Goal: Transaction & Acquisition: Purchase product/service

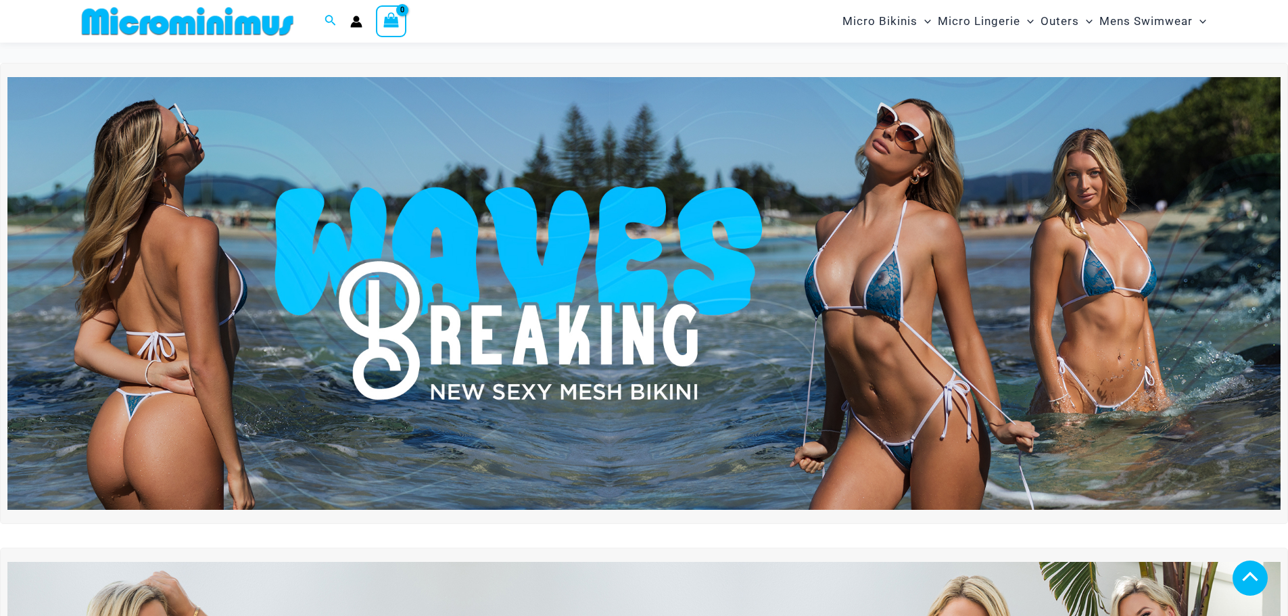
scroll to position [463, 0]
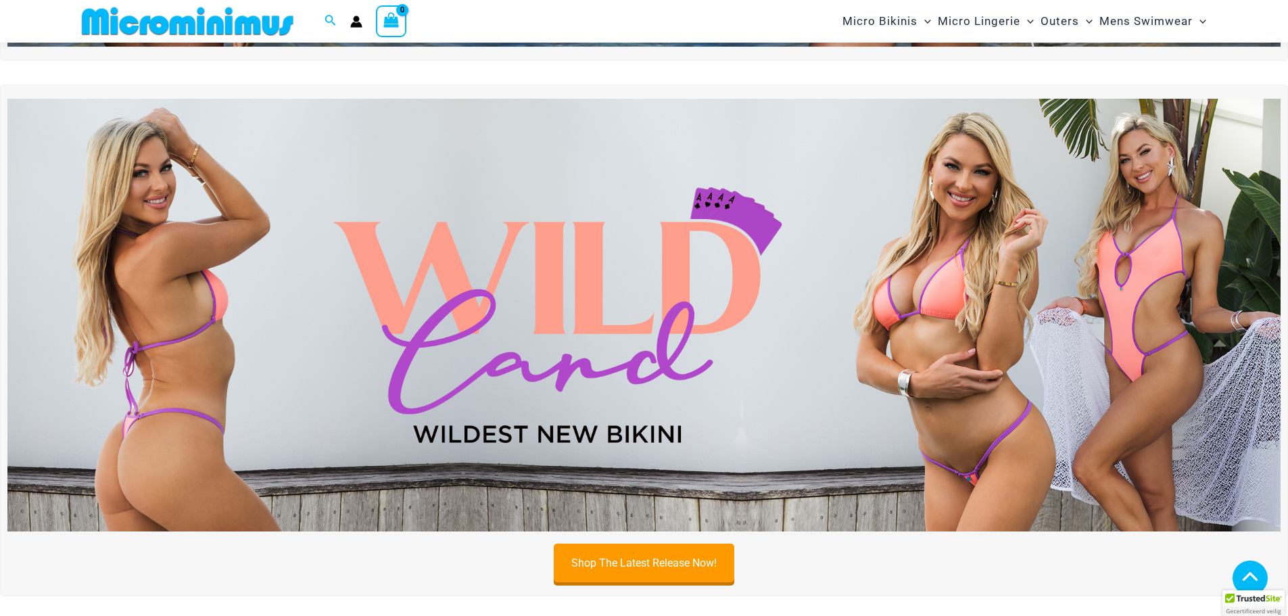
click at [346, 202] on img at bounding box center [643, 315] width 1273 height 433
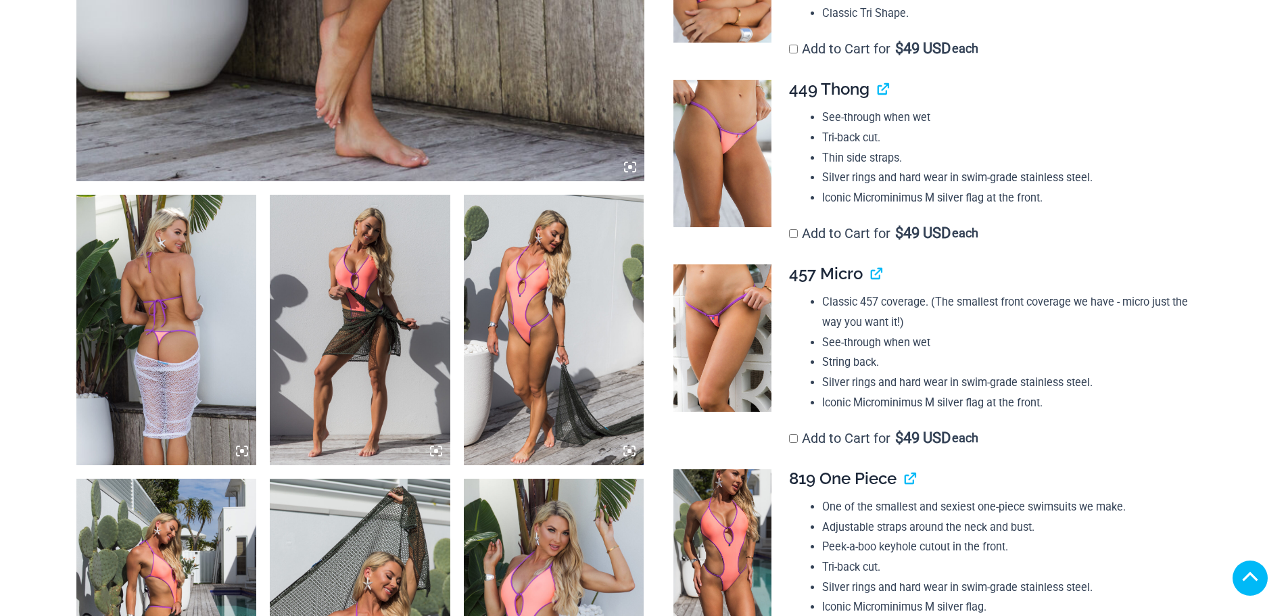
scroll to position [811, 0]
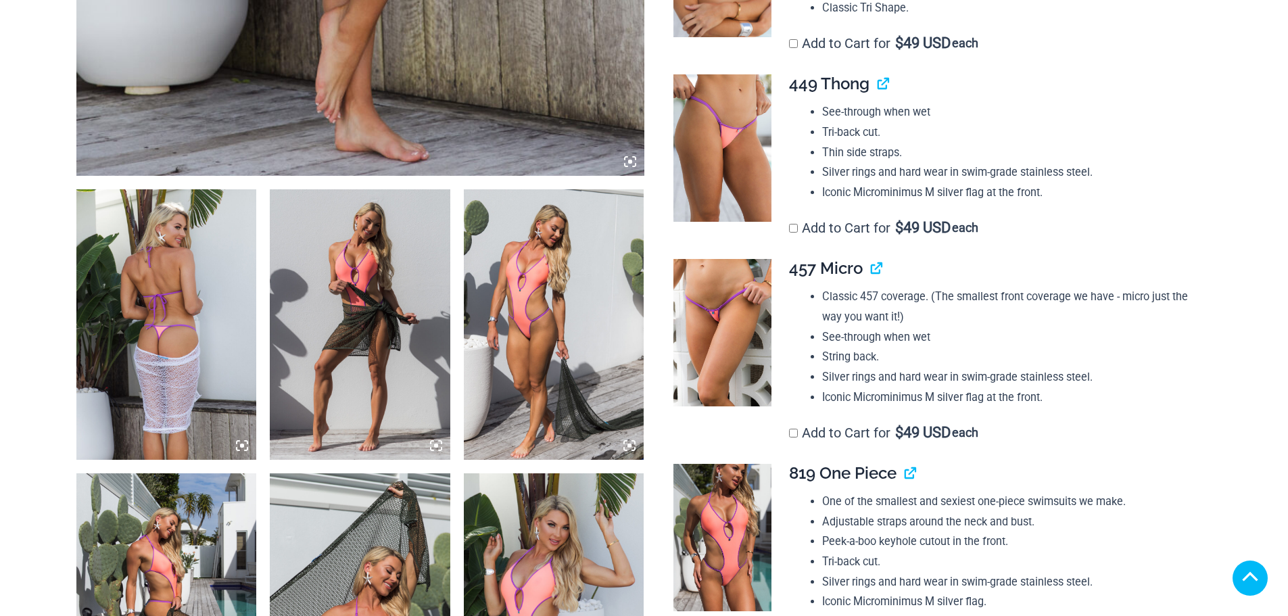
click at [215, 264] on img at bounding box center [166, 324] width 181 height 270
click at [240, 446] on icon at bounding box center [242, 446] width 12 height 12
click at [634, 162] on icon at bounding box center [630, 162] width 12 height 12
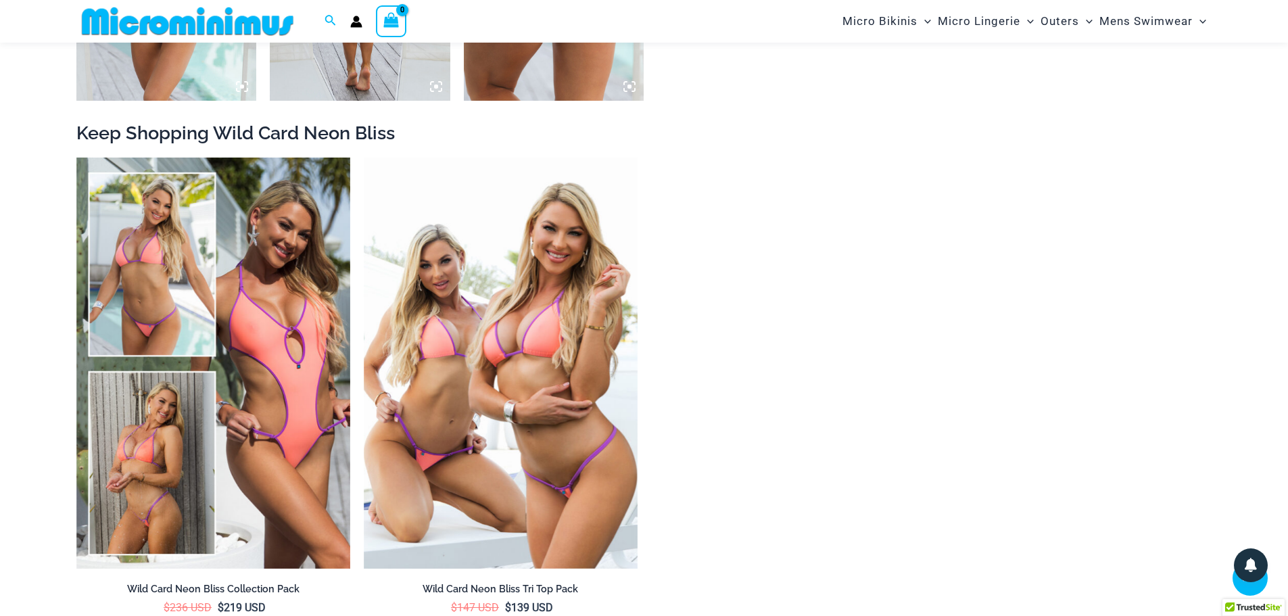
scroll to position [2298, 0]
